Goal: Transaction & Acquisition: Obtain resource

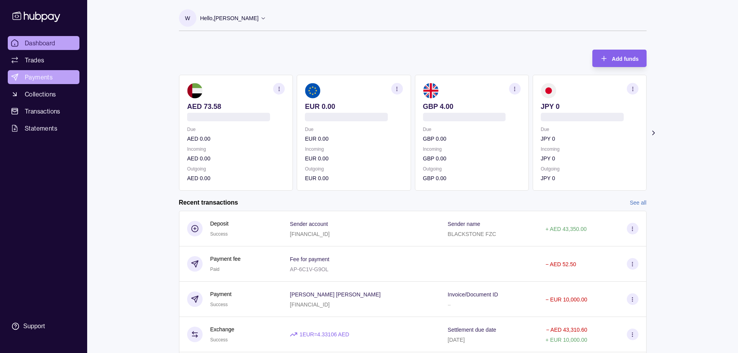
click at [43, 74] on span "Payments" at bounding box center [39, 76] width 28 height 9
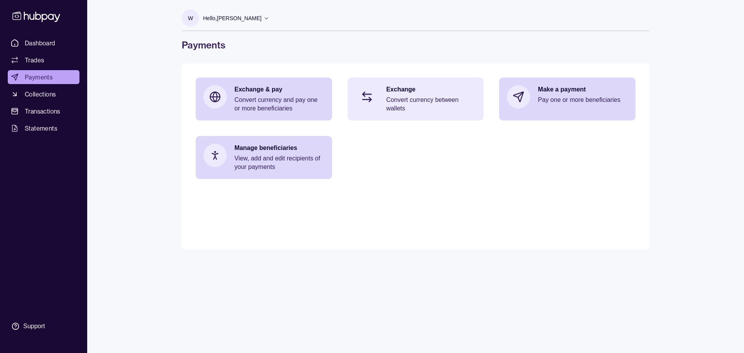
click at [427, 95] on div "Exchange Convert currency between wallets" at bounding box center [431, 99] width 90 height 28
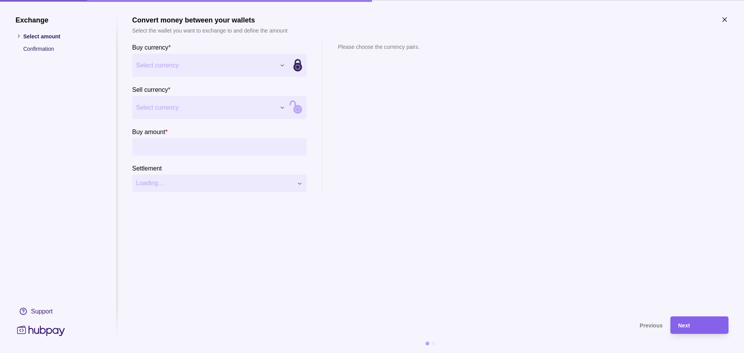
click at [203, 353] on div "Exchange Select amount Confirmation Support Convert money between your wallets …" at bounding box center [372, 353] width 744 height 0
click at [188, 353] on div "Exchange Select amount Confirmation Support Convert money between your wallets …" at bounding box center [372, 353] width 744 height 0
